Goal: Transaction & Acquisition: Purchase product/service

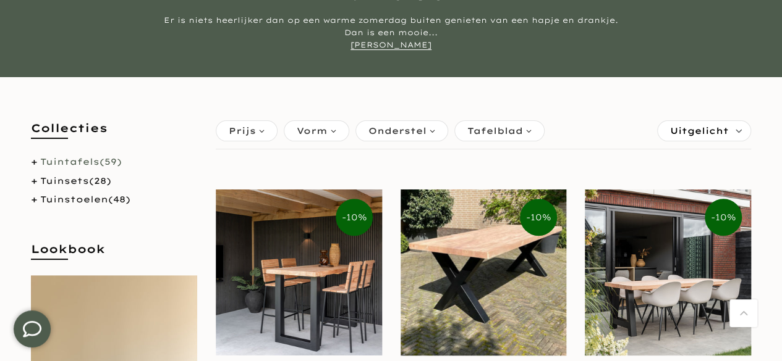
scroll to position [166, 0]
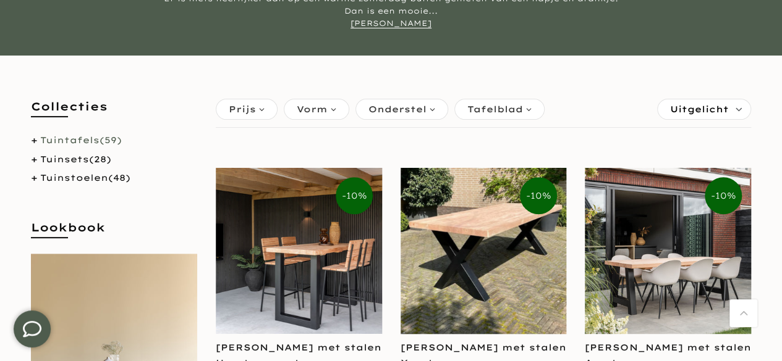
click at [524, 110] on div "Tafelblad" at bounding box center [499, 109] width 90 height 21
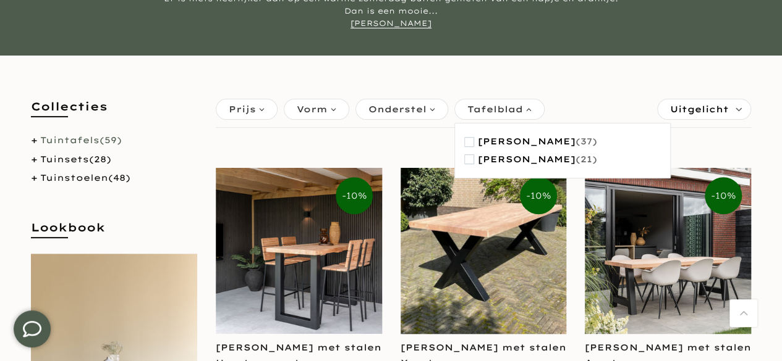
click at [571, 96] on div "Prijs *** - **** €189,00 €3.370,00 Vorm Deens ovaal (4) [GEOGRAPHIC_DATA] (51) …" at bounding box center [483, 112] width 541 height 32
click at [337, 109] on div "Vorm" at bounding box center [316, 109] width 65 height 21
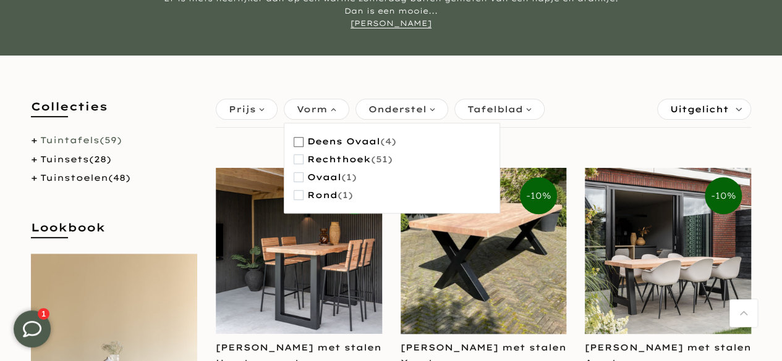
click at [307, 140] on span "Deens ovaal" at bounding box center [343, 142] width 73 height 11
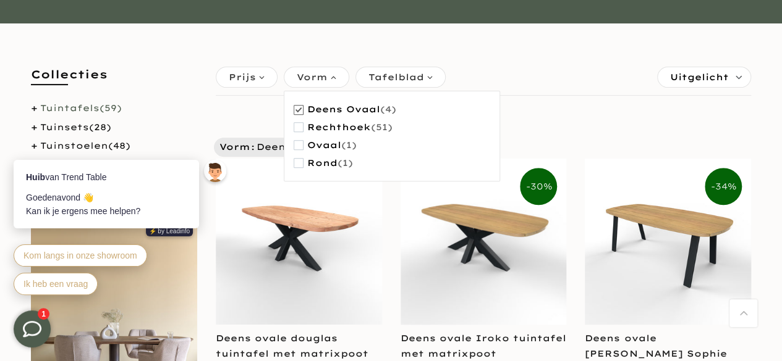
scroll to position [222, 0]
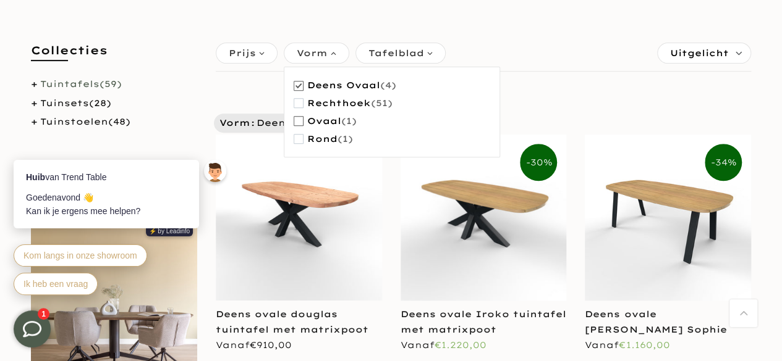
click at [300, 122] on span "button" at bounding box center [298, 121] width 10 height 10
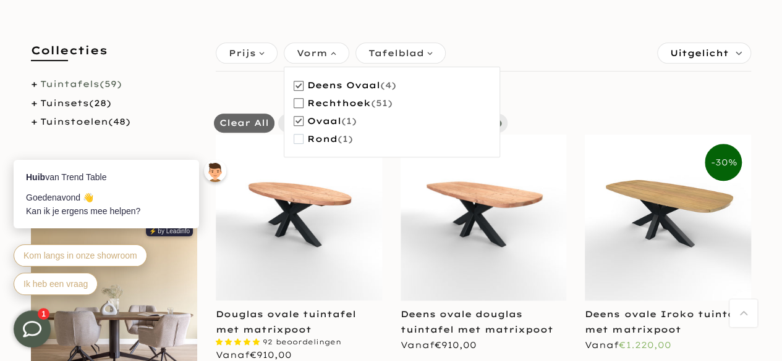
click at [303, 103] on button "Rechthoek (51)" at bounding box center [342, 104] width 99 height 18
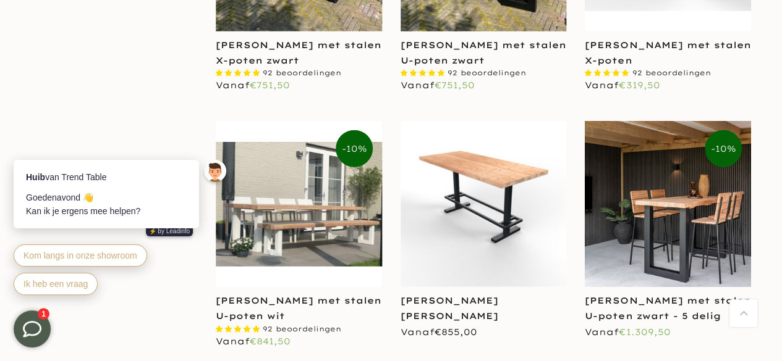
scroll to position [1544, 0]
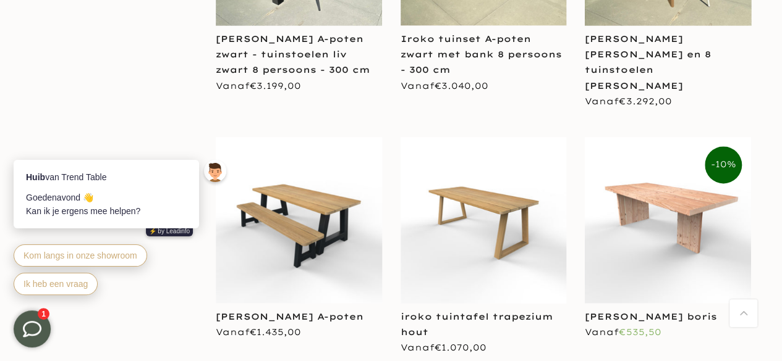
scroll to position [3096, 0]
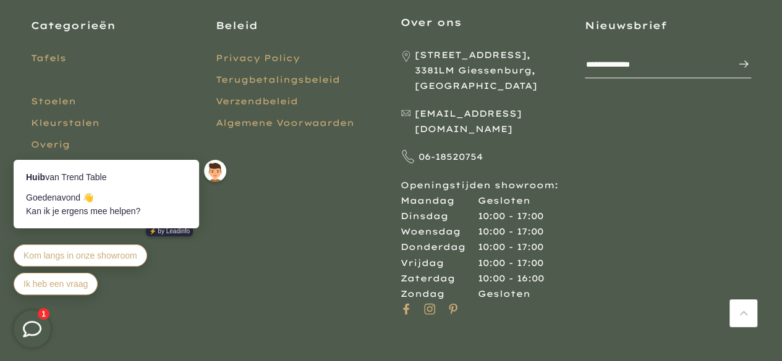
scroll to position [1717, 0]
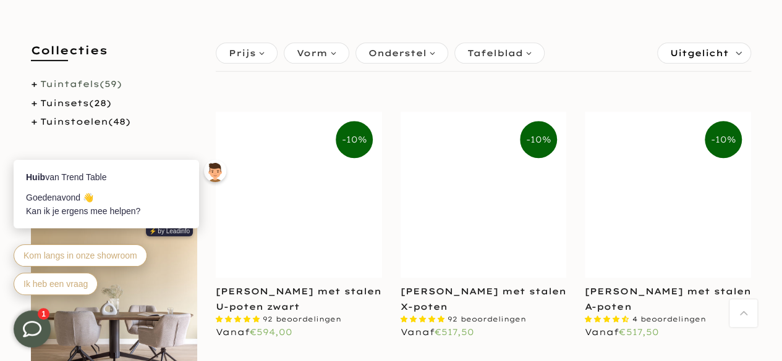
scroll to position [166, 0]
